Goal: Check status: Check status

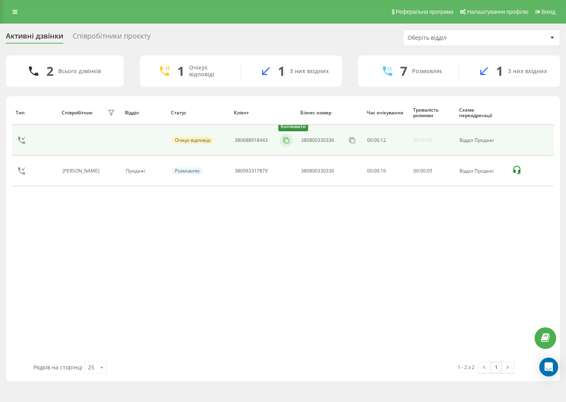
click at [291, 143] on button at bounding box center [286, 140] width 13 height 9
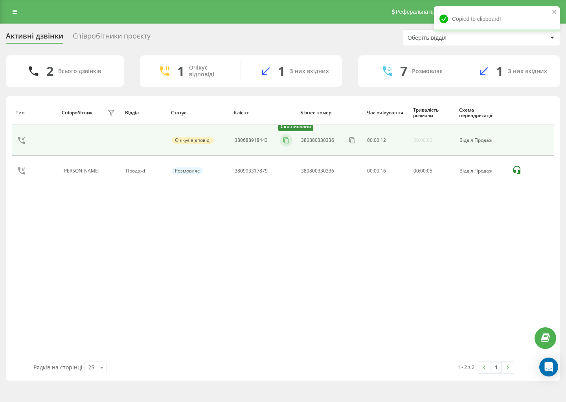
click at [291, 143] on button at bounding box center [286, 140] width 13 height 9
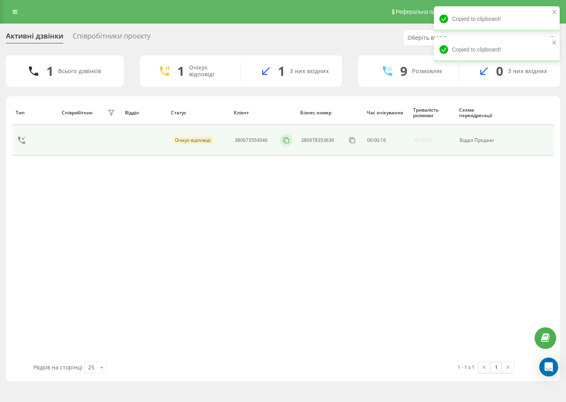
click at [291, 145] on div at bounding box center [286, 140] width 13 height 13
click at [290, 142] on icon at bounding box center [286, 140] width 8 height 8
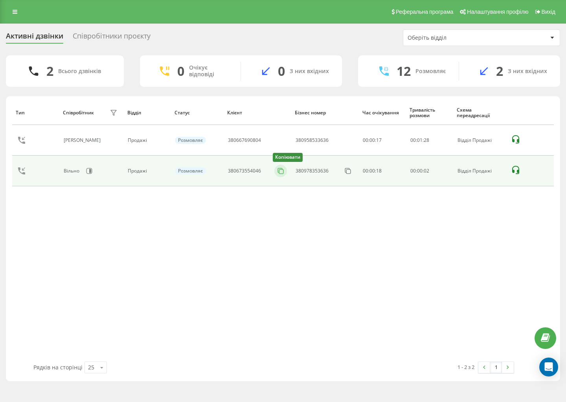
click at [279, 171] on rect at bounding box center [281, 171] width 4 height 4
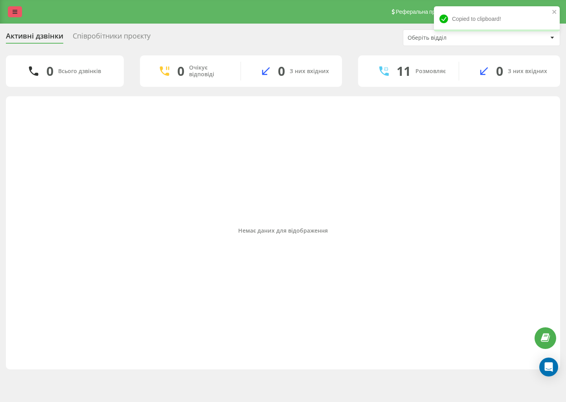
click at [15, 16] on link at bounding box center [15, 11] width 14 height 11
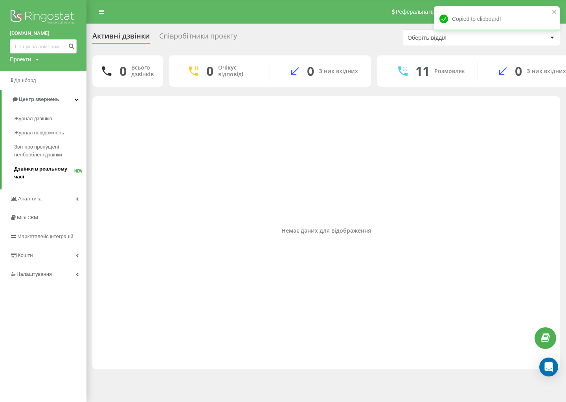
click at [29, 171] on span "Дзвінки в реальному часі" at bounding box center [44, 173] width 60 height 16
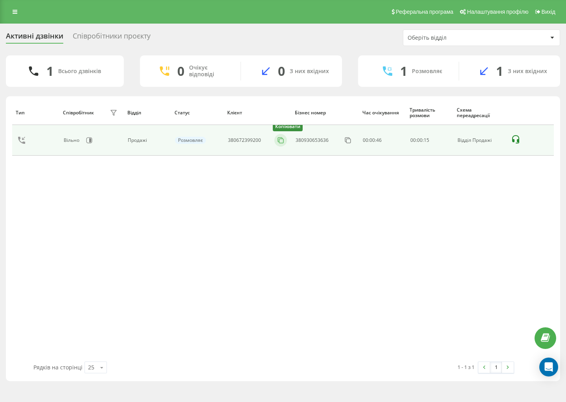
click at [275, 140] on button at bounding box center [280, 140] width 13 height 9
